Goal: Task Accomplishment & Management: Use online tool/utility

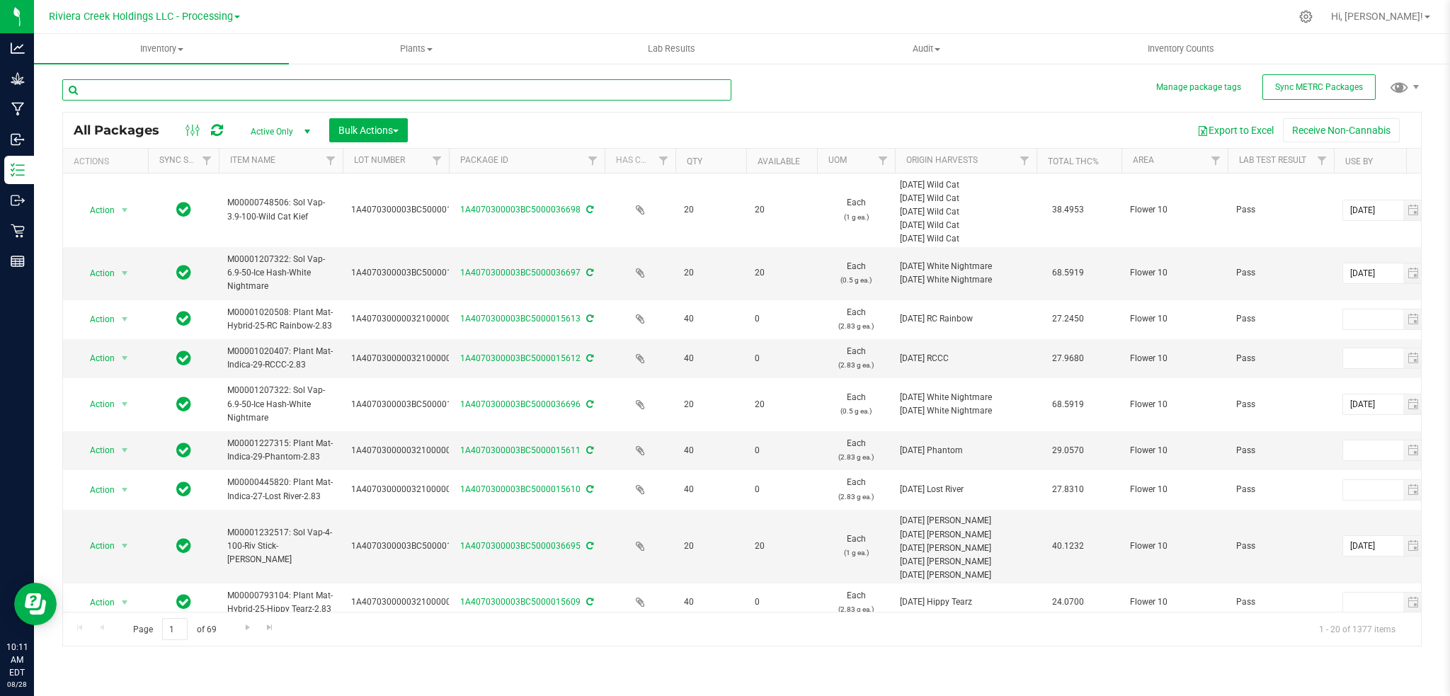
click at [283, 91] on input "text" at bounding box center [396, 89] width 669 height 21
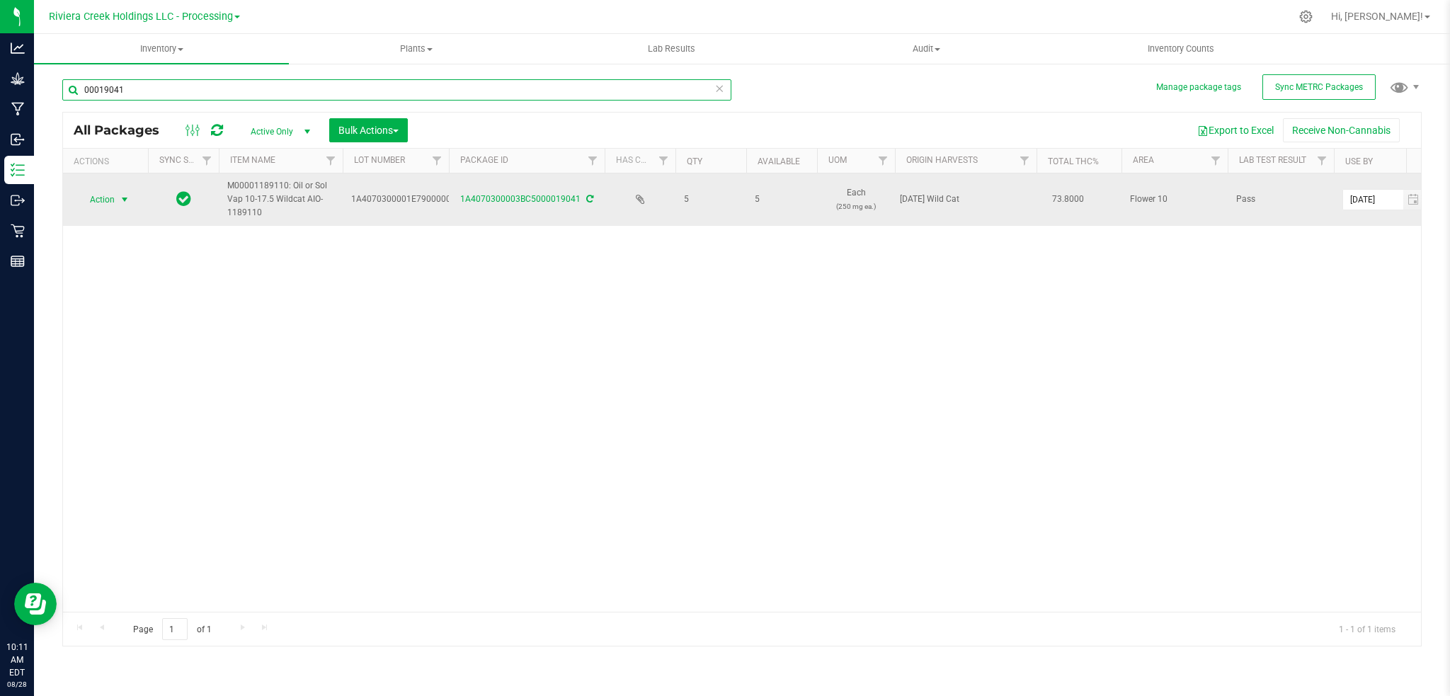
type input "00019041"
click at [116, 198] on span "select" at bounding box center [125, 200] width 18 height 20
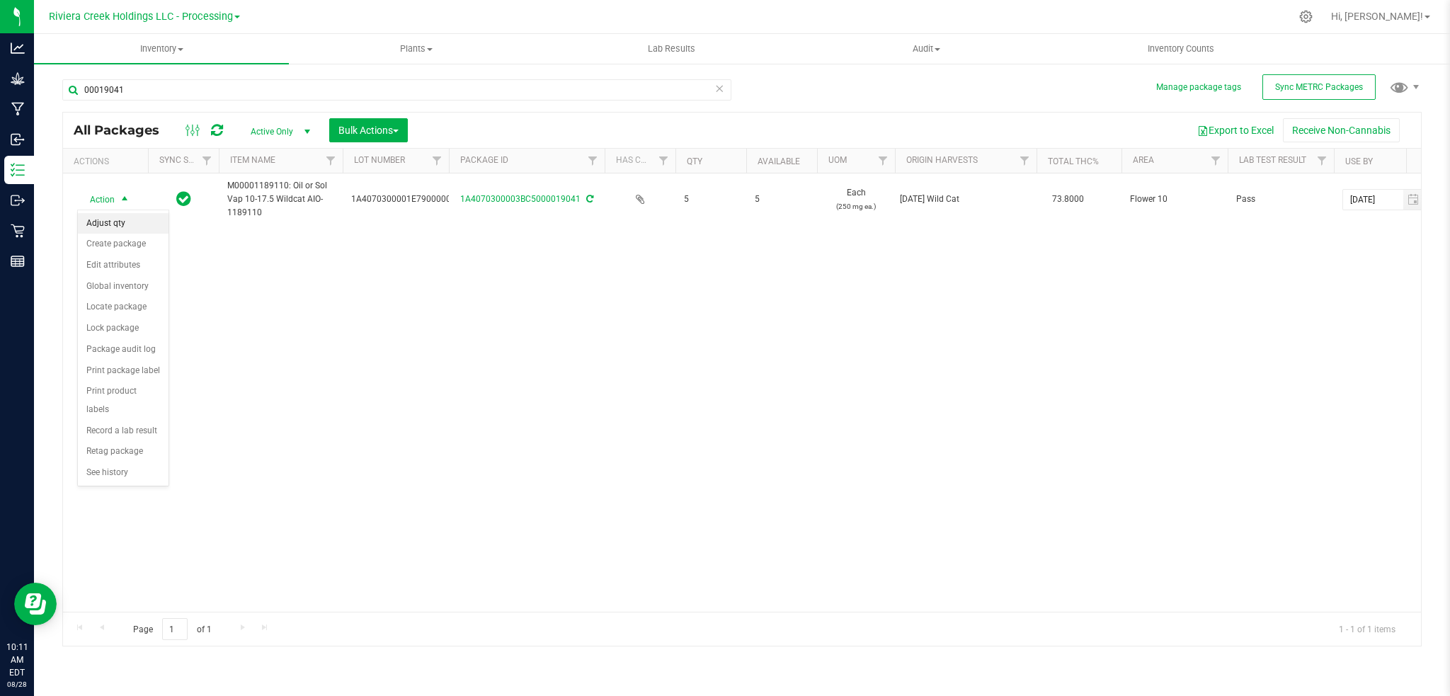
click at [125, 220] on li "Adjust qty" at bounding box center [123, 223] width 91 height 21
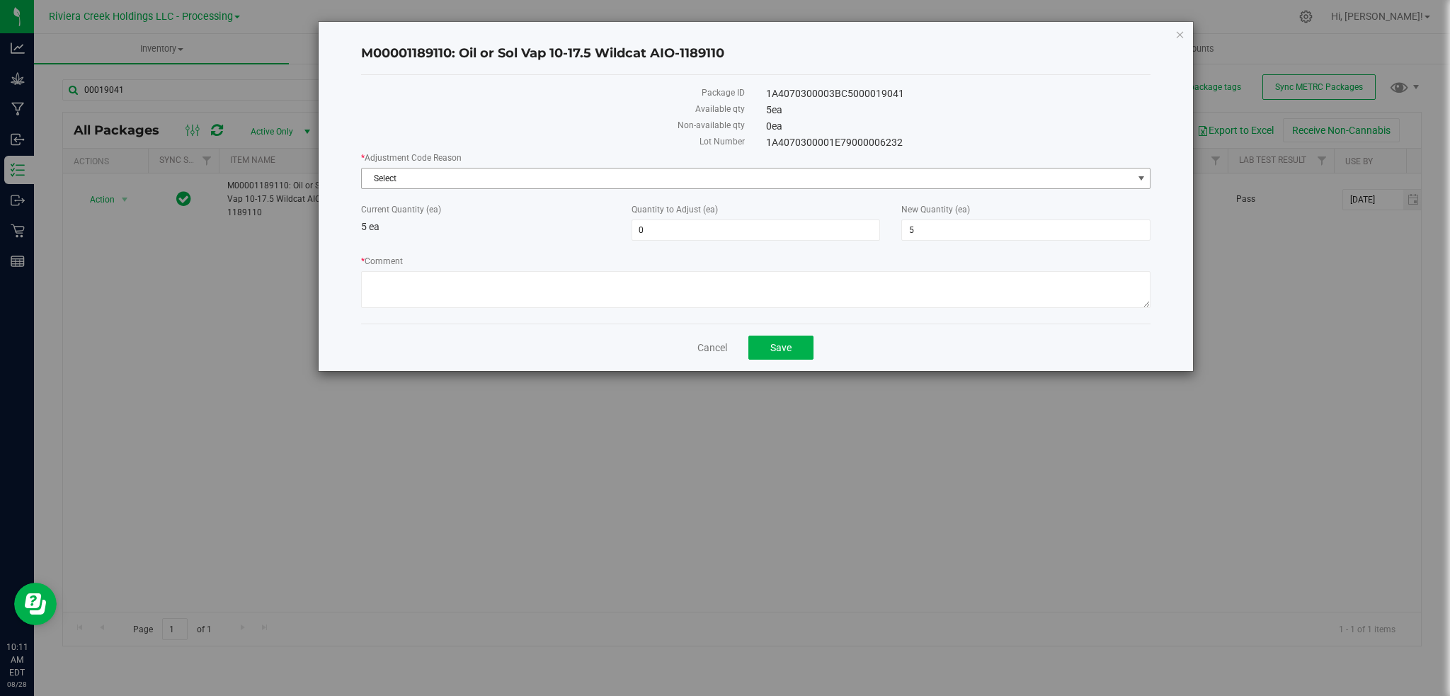
click at [1137, 175] on span "select" at bounding box center [1141, 178] width 11 height 11
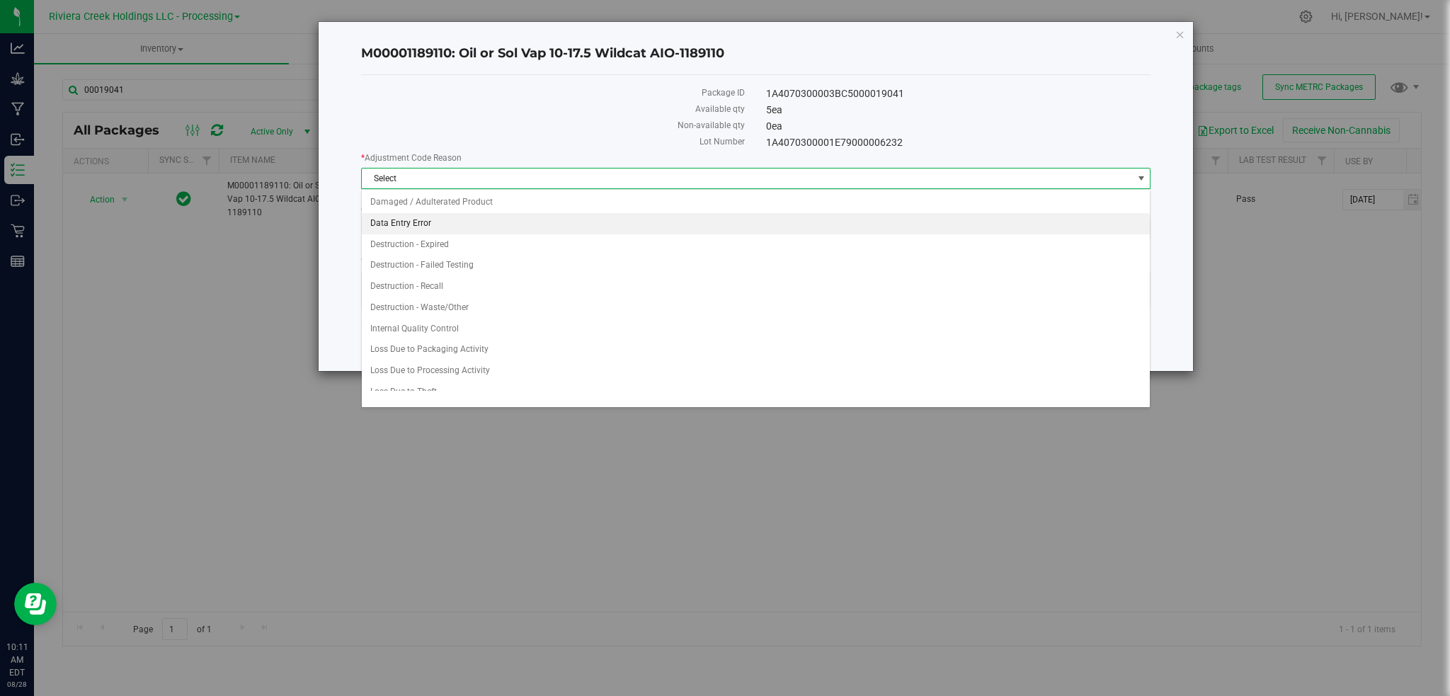
click at [418, 224] on li "Data Entry Error" at bounding box center [756, 223] width 789 height 21
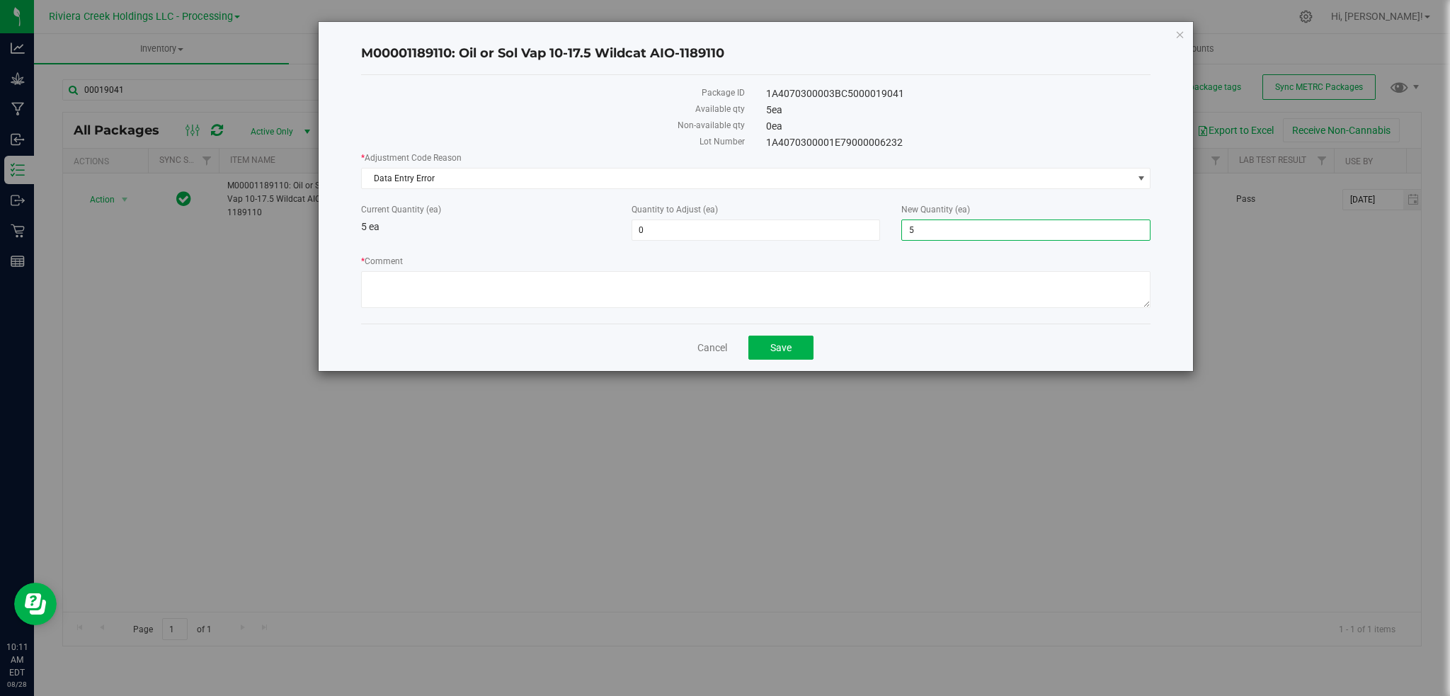
drag, startPoint x: 929, startPoint y: 227, endPoint x: 889, endPoint y: 242, distance: 42.6
click at [889, 241] on div "* Adjustment Code Reason Data Entry Error Select Damaged / Adulterated Product …" at bounding box center [756, 232] width 790 height 161
type input "4"
type input "-1"
type input "4"
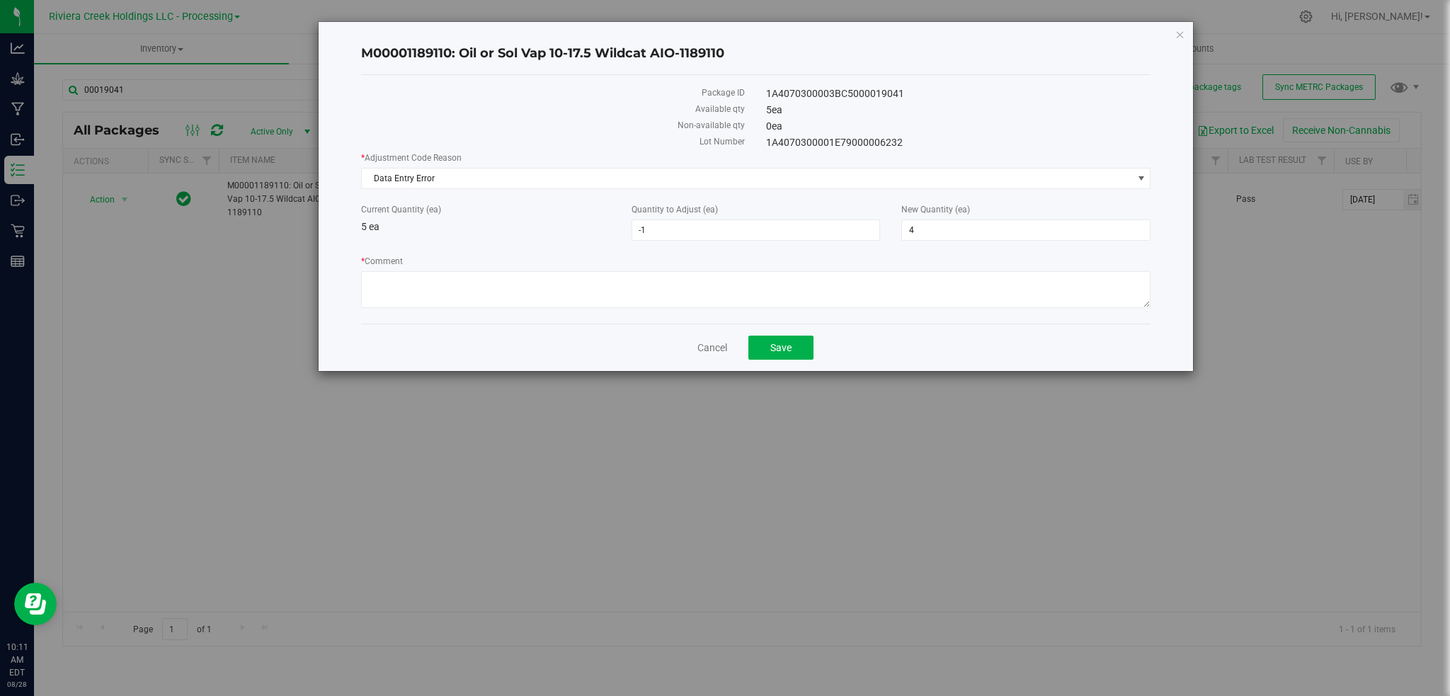
click at [521, 220] on div "Current Quantity (ea) 5 ea" at bounding box center [486, 218] width 271 height 31
drag, startPoint x: 451, startPoint y: 170, endPoint x: 358, endPoint y: 180, distance: 94.0
click at [358, 180] on div "M00001189110: Oil or Sol Vap 10-17.5 Wildcat AIO-1189110 Package ID 1A407030000…" at bounding box center [756, 196] width 875 height 349
copy span "Data Entry Error"
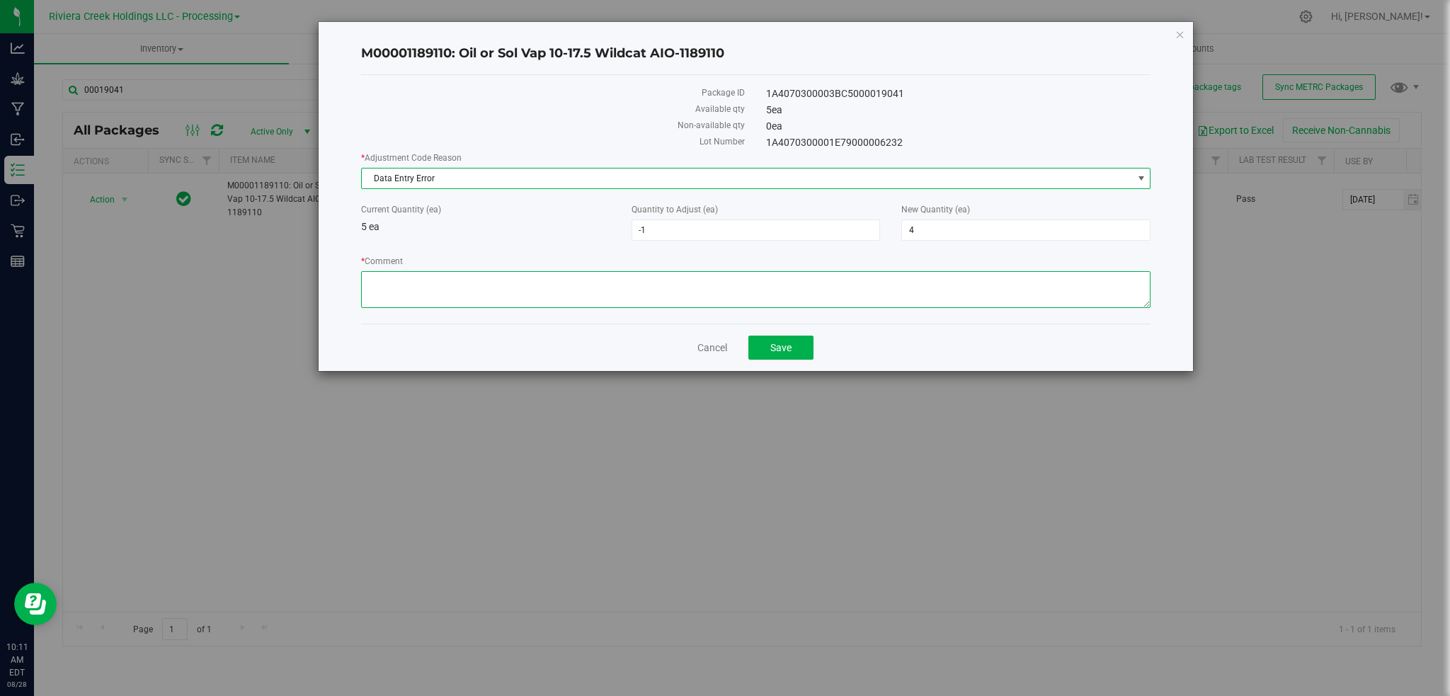
click at [429, 277] on textarea "* Comment" at bounding box center [756, 289] width 790 height 37
paste textarea "Data Entry Error"
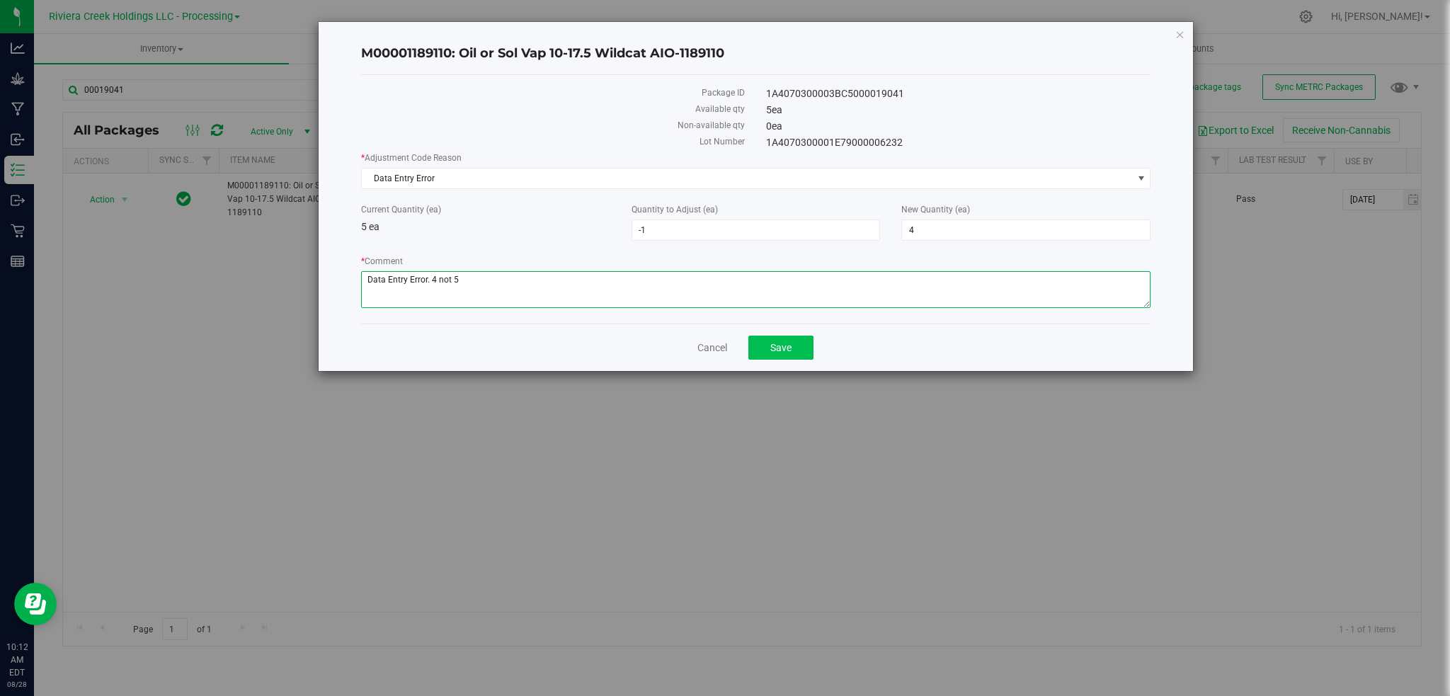
type textarea "Data Entry Error. 4 not 5"
click at [783, 348] on span "Save" at bounding box center [780, 347] width 21 height 11
